Goal: Obtain resource: Download file/media

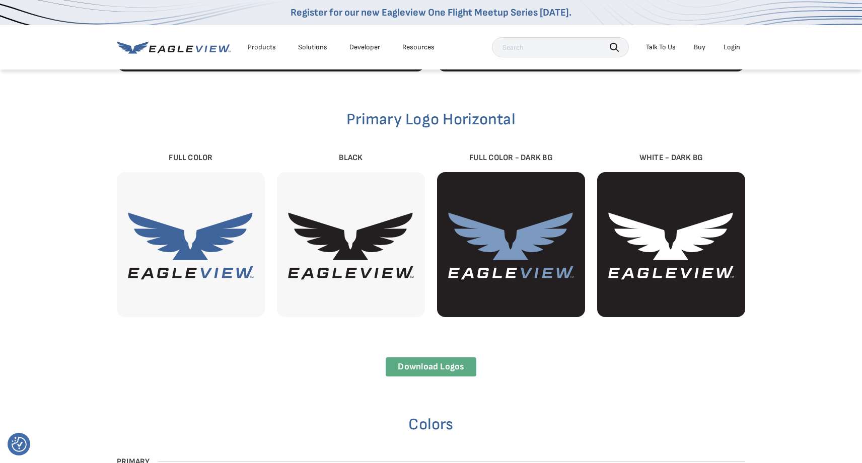
click at [422, 367] on link "Download Logos" at bounding box center [431, 368] width 90 height 20
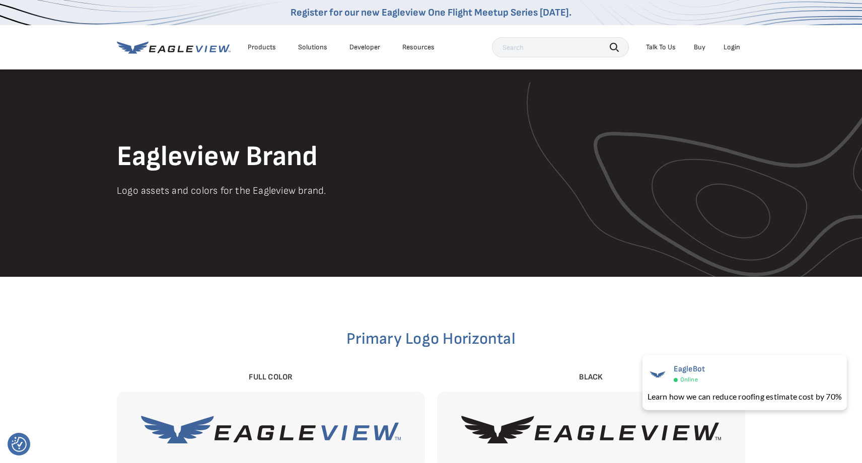
click at [262, 49] on div "Products" at bounding box center [262, 47] width 28 height 9
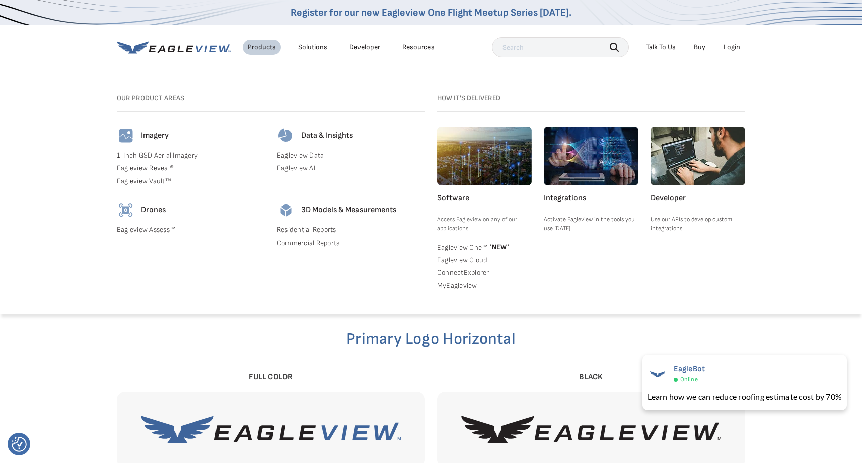
click at [313, 46] on div "Solutions" at bounding box center [312, 47] width 29 height 9
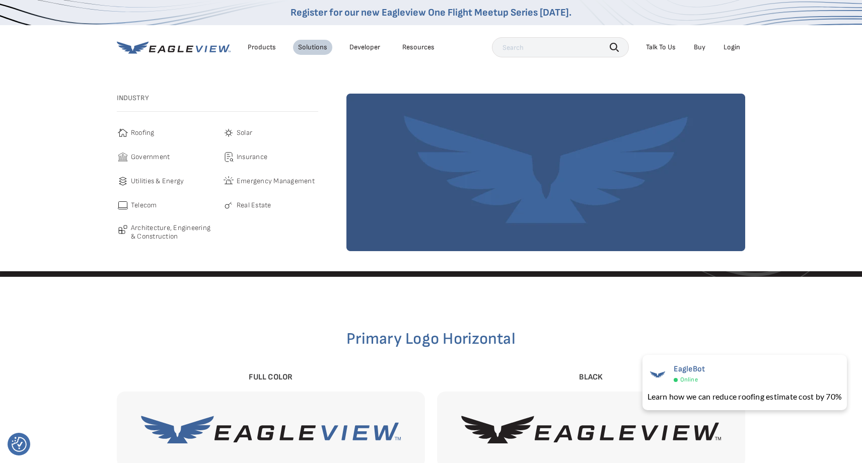
click at [364, 46] on link "Developer" at bounding box center [364, 47] width 31 height 9
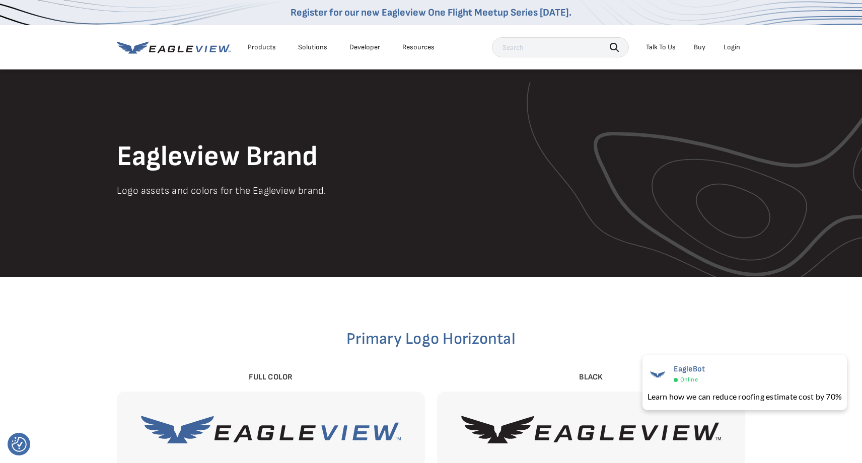
click at [142, 42] on icon at bounding box center [174, 47] width 114 height 13
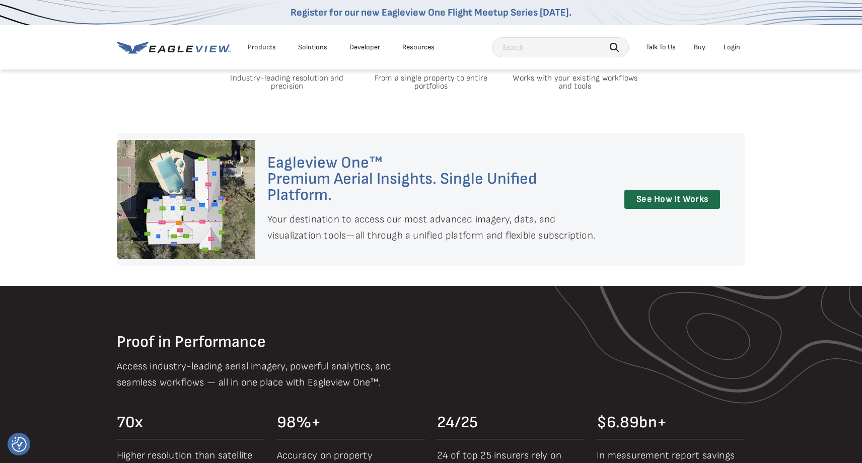
scroll to position [1080, 0]
